Goal: Task Accomplishment & Management: Complete application form

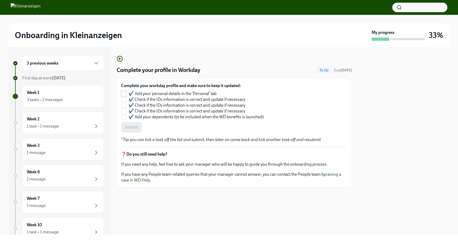
click at [125, 94] on input "✔️ Add your personal details in the ‘Personal’ tab" at bounding box center [123, 93] width 5 height 5
checkbox input "true"
click at [124, 100] on input "✔️ Check if the IDs information is correct and update if necessary" at bounding box center [123, 99] width 5 height 5
checkbox input "true"
click at [125, 105] on input "✔️ Check if the IDs information is correct and update if necessary" at bounding box center [123, 105] width 5 height 5
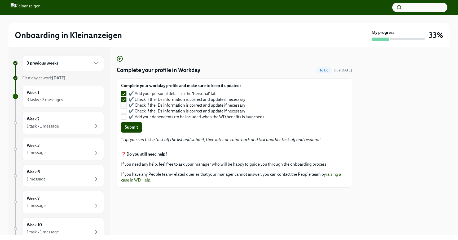
checkbox input "true"
click at [123, 110] on input "✔️ Check if the IDs information is correct and update if necessary" at bounding box center [123, 111] width 5 height 5
checkbox input "true"
click at [125, 117] on input "✔️ Add your dependents (to be included when the WD benefits is launched)" at bounding box center [123, 117] width 5 height 5
checkbox input "true"
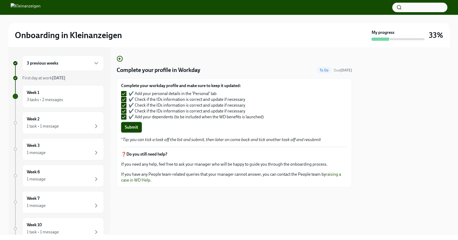
click at [136, 129] on span "Submit" at bounding box center [131, 127] width 13 height 5
checkbox input "false"
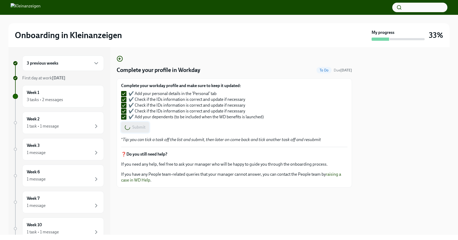
checkbox input "false"
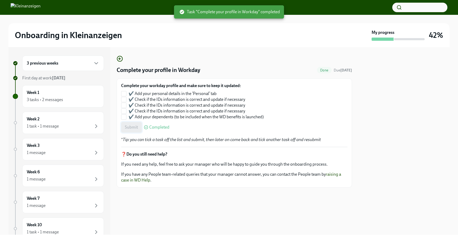
checkbox input "true"
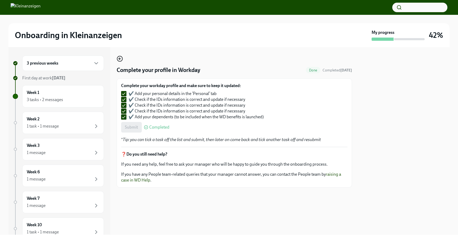
click at [122, 58] on circle "button" at bounding box center [119, 58] width 5 height 5
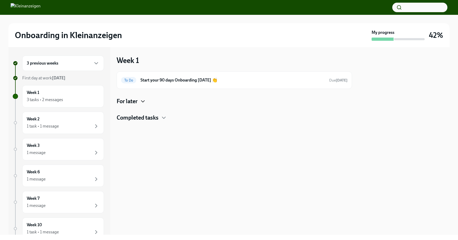
click at [146, 101] on icon "button" at bounding box center [143, 101] width 6 height 6
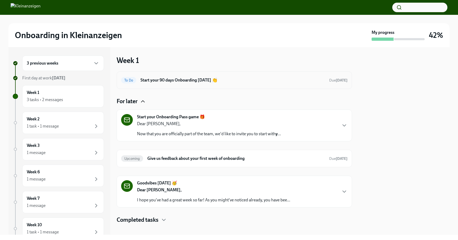
click at [195, 79] on h6 "Start your 90 days Onboarding [DATE] 👏" at bounding box center [232, 80] width 184 height 6
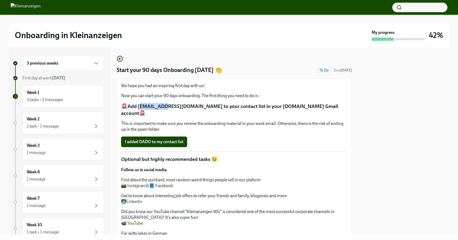
drag, startPoint x: 139, startPoint y: 106, endPoint x: 156, endPoint y: 103, distance: 16.6
click at [156, 103] on p "🚨Add [EMAIL_ADDRESS][DOMAIN_NAME] to your contact list in your [DOMAIN_NAME] Gm…" at bounding box center [234, 110] width 226 height 14
drag, startPoint x: 137, startPoint y: 107, endPoint x: 195, endPoint y: 108, distance: 57.8
click at [195, 108] on p "🚨Add [EMAIL_ADDRESS][DOMAIN_NAME] to your contact list in your [DOMAIN_NAME] Gm…" at bounding box center [234, 110] width 226 height 14
